Goal: Contribute content

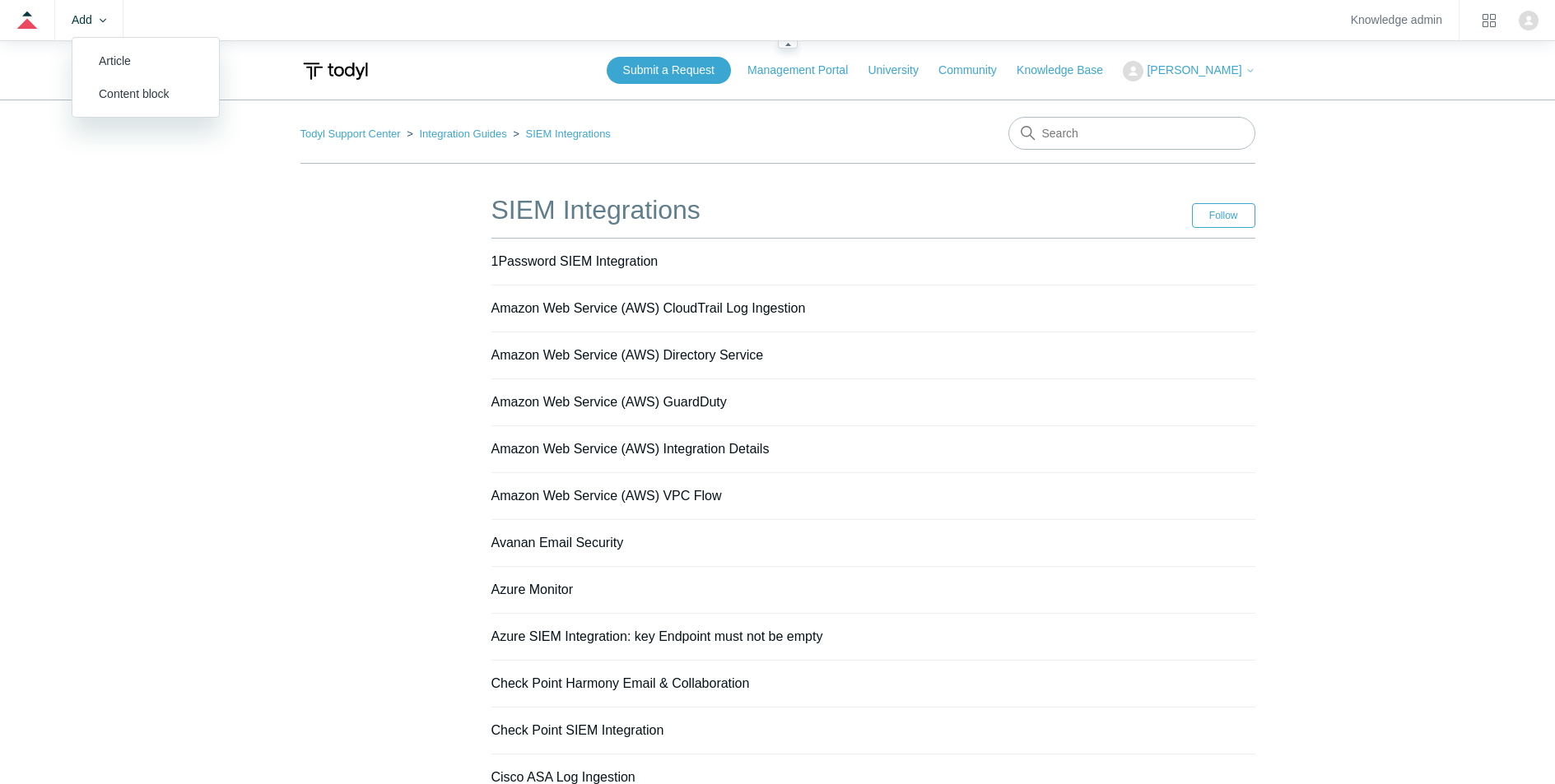
click at [85, 20] on zd-hc-trigger "Add" at bounding box center [89, 20] width 35 height 9
click at [106, 57] on link "Article" at bounding box center [146, 61] width 147 height 33
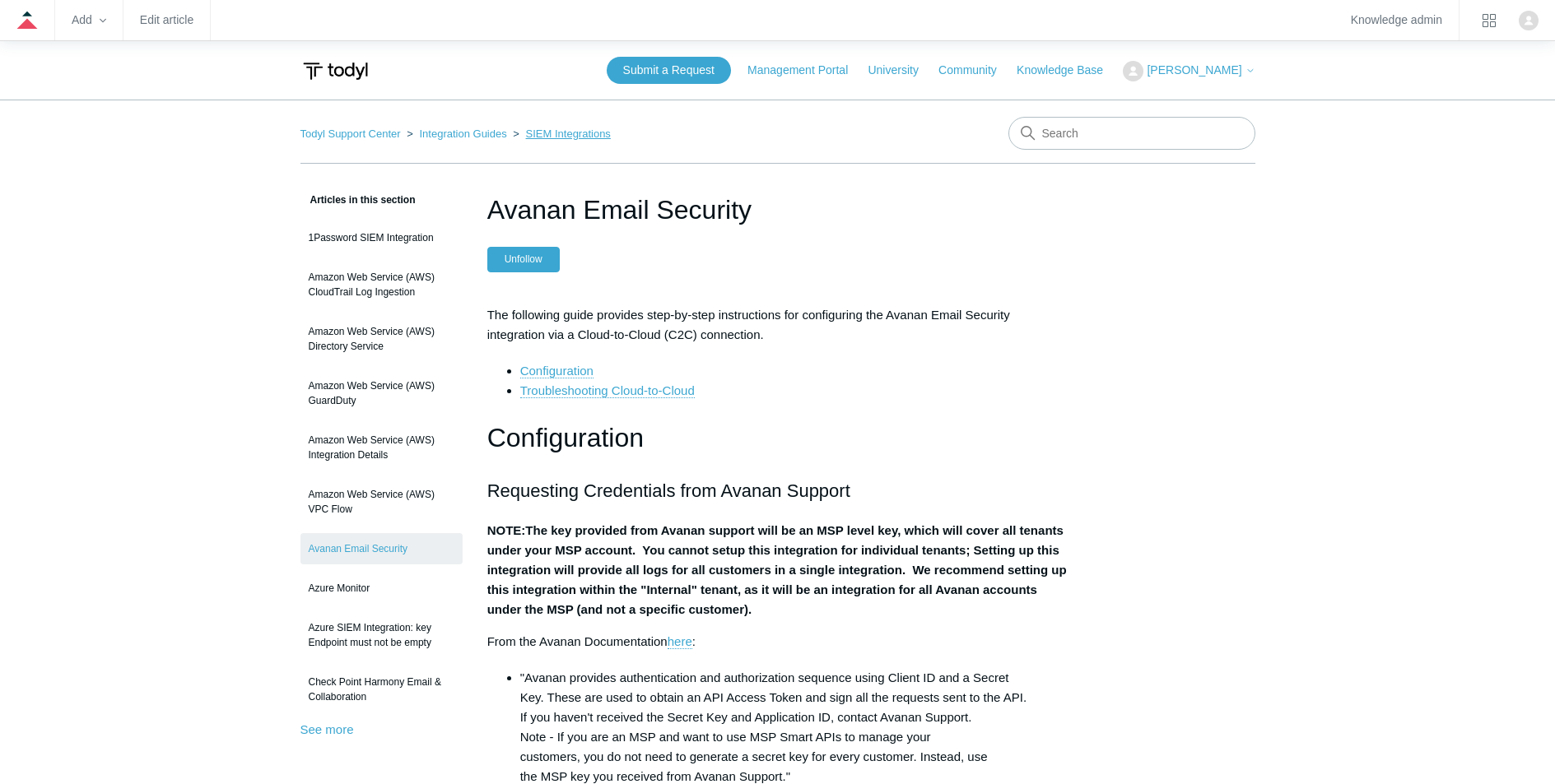
click at [526, 137] on link "SIEM Integrations" at bounding box center [568, 133] width 85 height 12
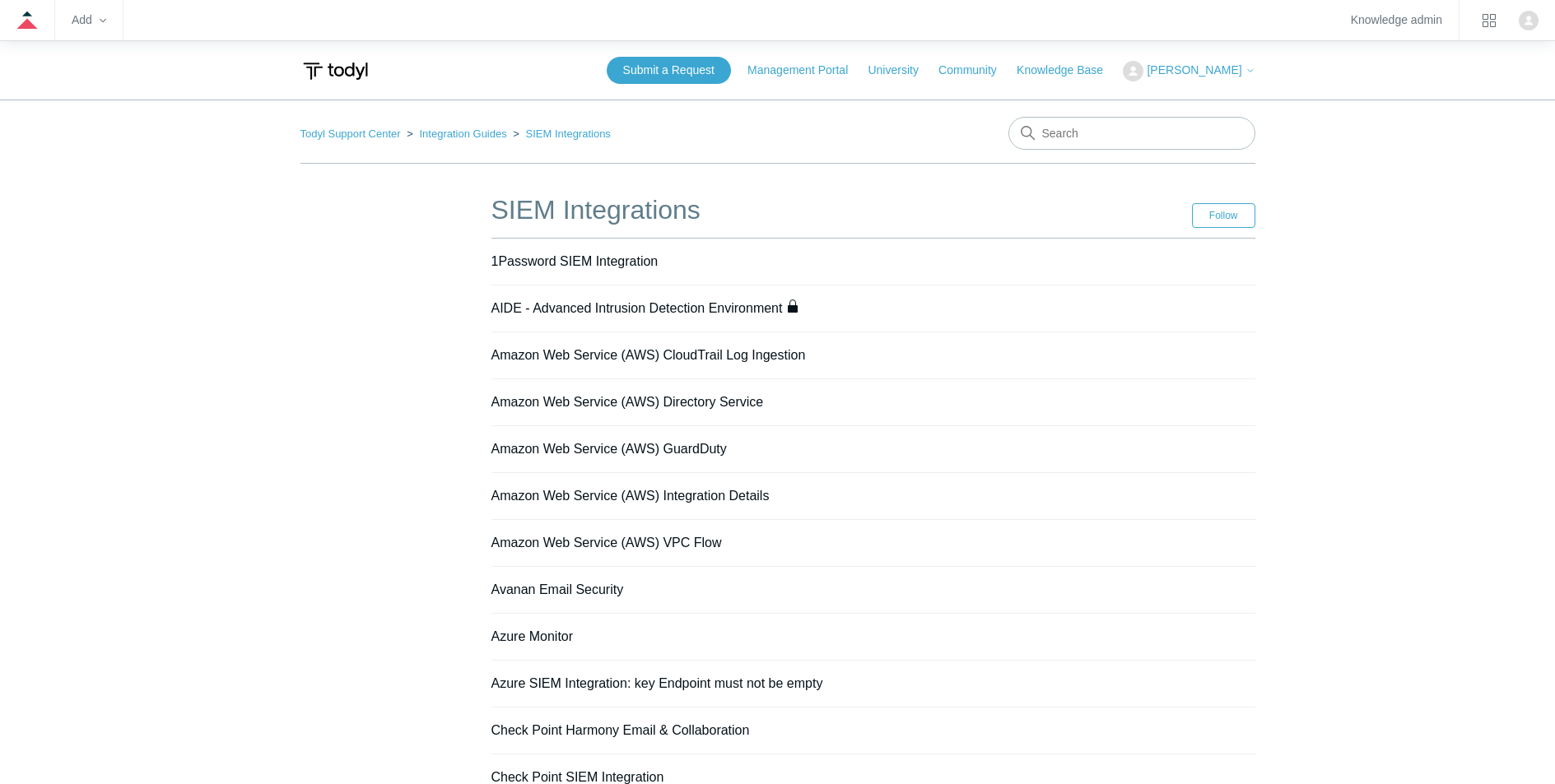
scroll to position [996, 0]
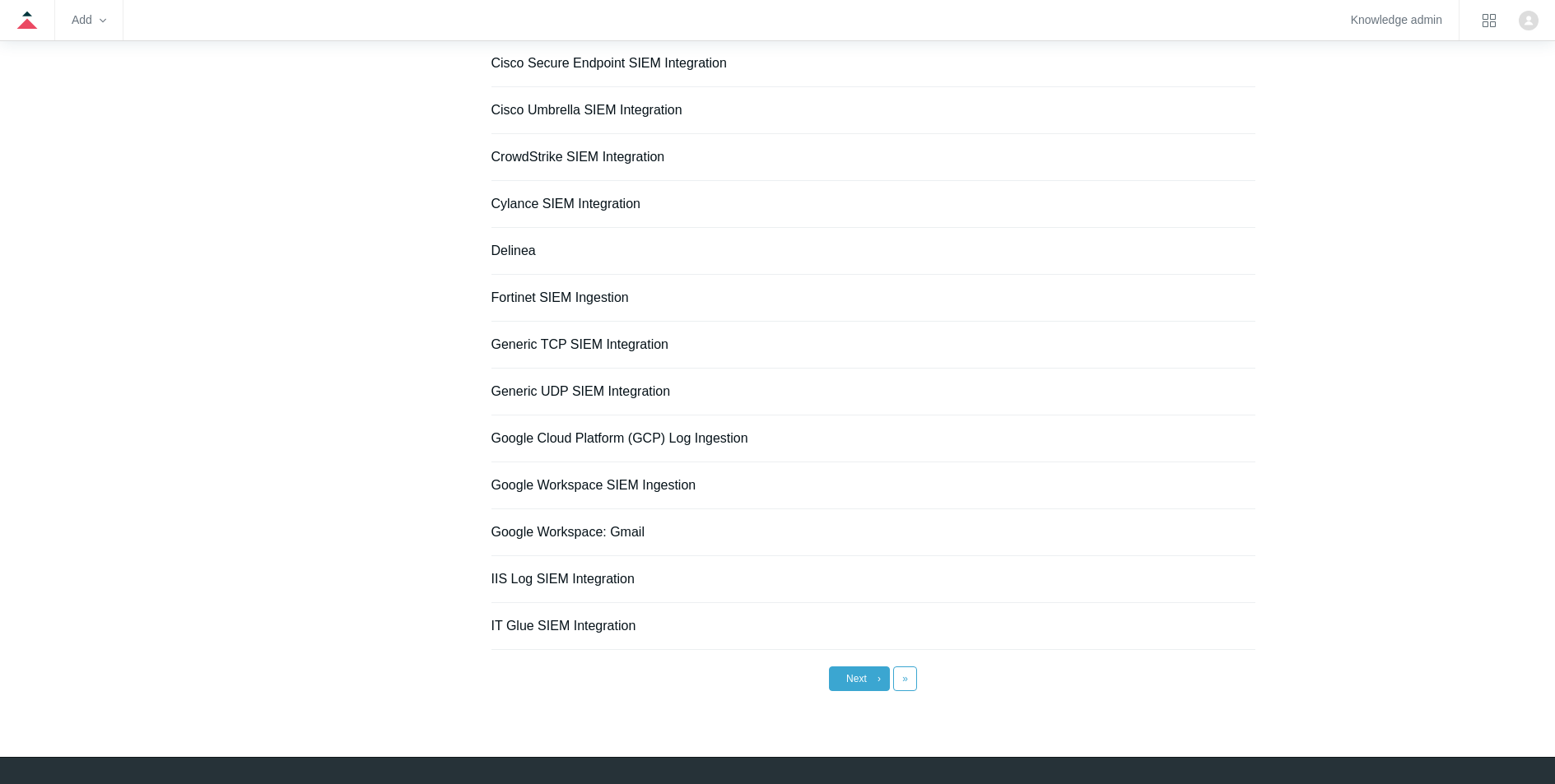
click at [860, 684] on link "Next ›" at bounding box center [859, 679] width 60 height 25
